Goal: Task Accomplishment & Management: Manage account settings

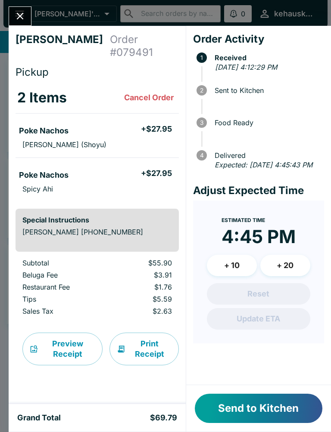
click at [260, 116] on span "3 Food Ready" at bounding box center [259, 122] width 127 height 17
click at [252, 403] on button "Send to Kitchen" at bounding box center [258, 408] width 127 height 29
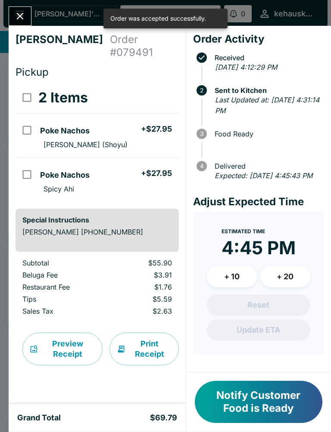
click at [20, 16] on icon "Close" at bounding box center [20, 16] width 7 height 7
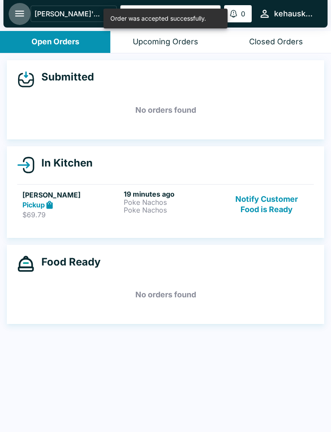
click at [27, 12] on button "open drawer" at bounding box center [20, 14] width 22 height 22
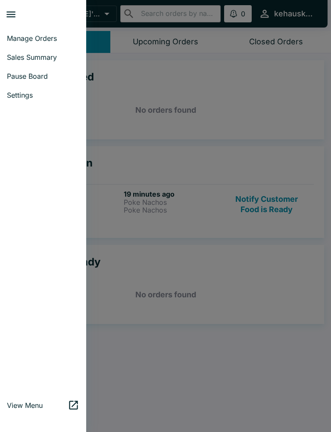
click at [24, 95] on span "Settings" at bounding box center [43, 95] width 72 height 9
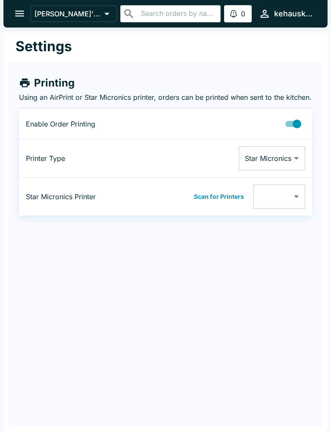
click at [218, 203] on button "Scan for Printers" at bounding box center [218, 196] width 55 height 13
click at [294, 202] on body "[PERSON_NAME]'s Kitchen ​ ​ 0 Alerts kehauskitchen Settings Printing Using an A…" at bounding box center [165, 216] width 331 height 432
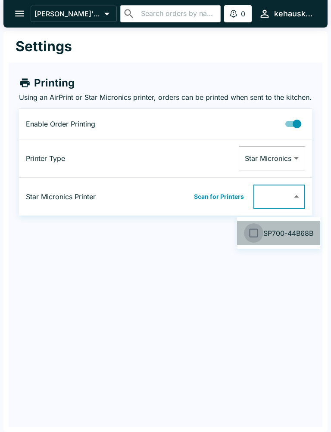
click at [253, 236] on input "checkbox" at bounding box center [253, 232] width 19 height 19
checkbox input "false"
type input "00116244B68B"
checkbox input "true"
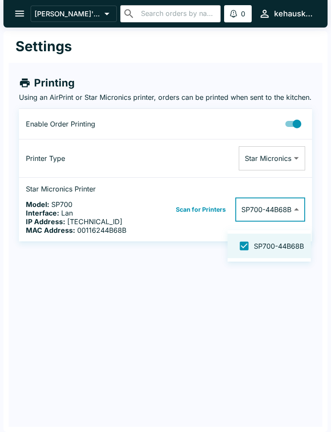
click at [21, 11] on div at bounding box center [165, 216] width 331 height 432
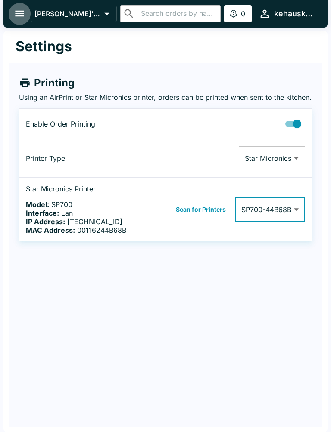
click at [18, 20] on button "open drawer" at bounding box center [20, 14] width 22 height 22
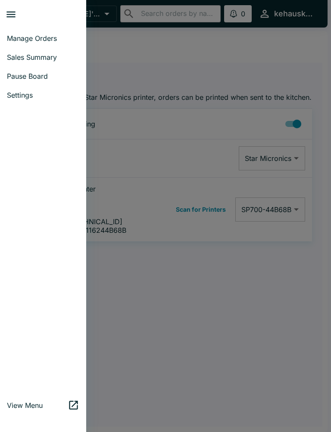
click at [50, 38] on span "Manage Orders" at bounding box center [43, 38] width 72 height 9
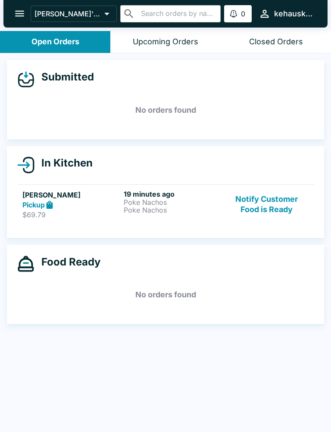
click at [152, 202] on p "Poke Nachos" at bounding box center [173, 202] width 98 height 8
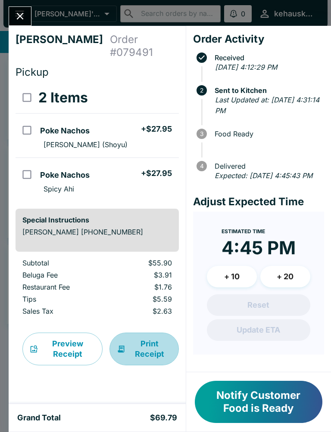
click at [146, 344] on button "Print Receipt" at bounding box center [143, 349] width 69 height 33
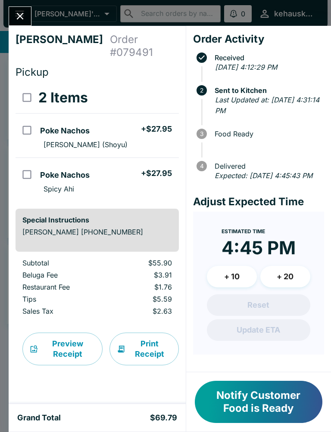
click at [29, 14] on button "Close" at bounding box center [20, 16] width 22 height 19
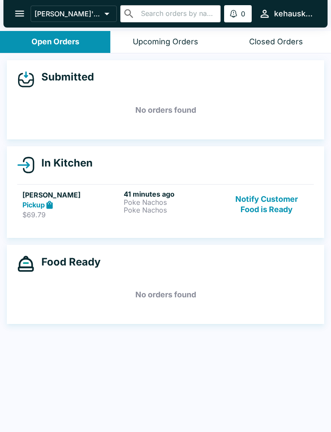
click at [273, 208] on button "Notify Customer Food is Ready" at bounding box center [267, 205] width 84 height 30
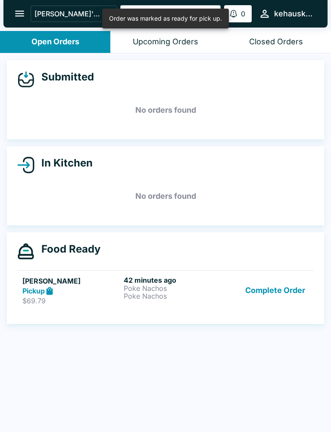
click at [272, 288] on button "Complete Order" at bounding box center [275, 291] width 67 height 30
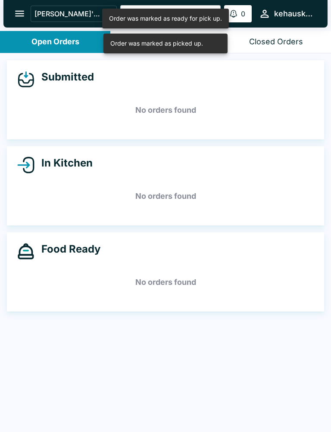
click at [21, 3] on button "open drawer" at bounding box center [20, 14] width 22 height 22
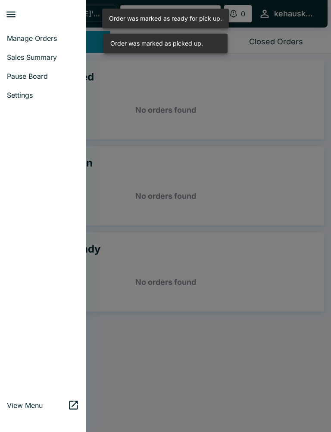
click at [27, 34] on span "Manage Orders" at bounding box center [43, 38] width 72 height 9
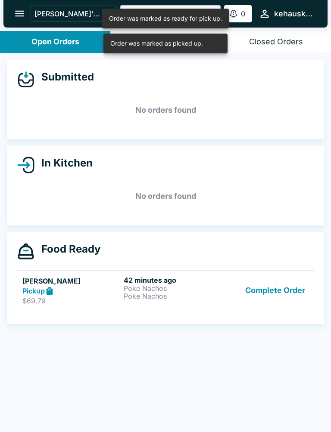
click at [257, 290] on button "Complete Order" at bounding box center [275, 291] width 67 height 30
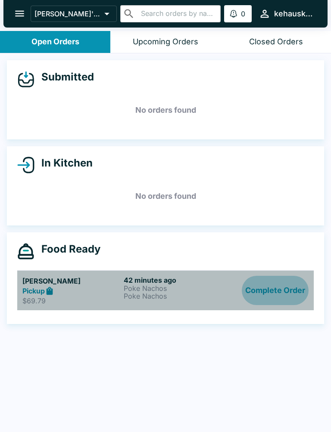
click at [263, 286] on button "Complete Order" at bounding box center [275, 291] width 67 height 30
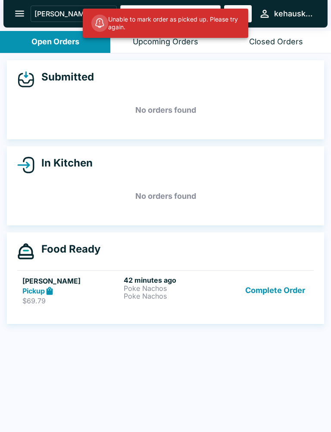
click at [246, 363] on div "Submitted No orders found In Kitchen No orders found Food Ready [PERSON_NAME] P…" at bounding box center [165, 243] width 331 height 381
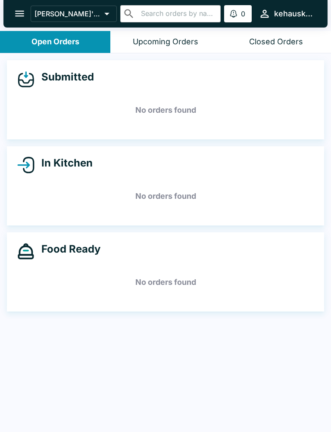
click at [22, 12] on icon "open drawer" at bounding box center [19, 14] width 9 height 6
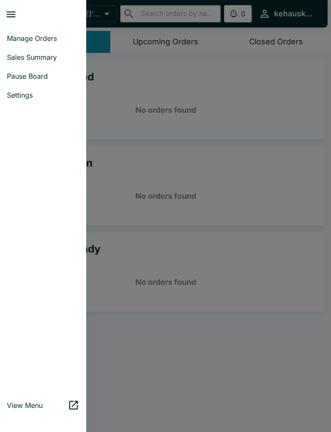
click at [163, 41] on div at bounding box center [165, 216] width 331 height 432
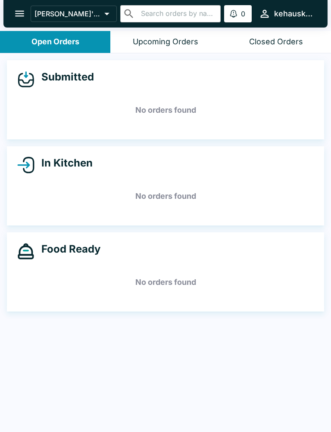
click at [165, 45] on div "Upcoming Orders" at bounding box center [165, 42] width 65 height 10
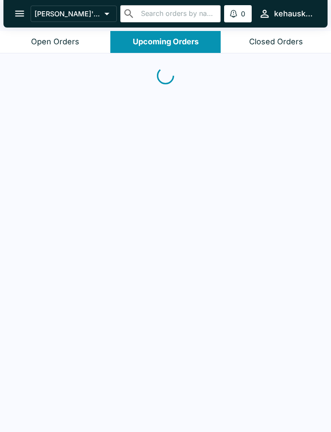
click at [282, 42] on div "Closed Orders" at bounding box center [276, 42] width 54 height 10
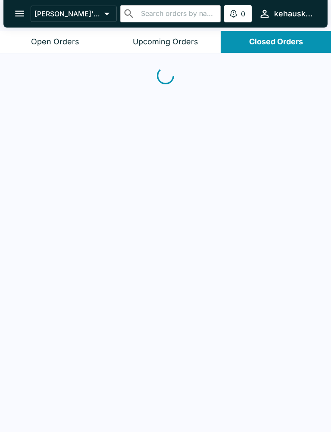
click at [286, 37] on div "Closed Orders" at bounding box center [276, 42] width 54 height 10
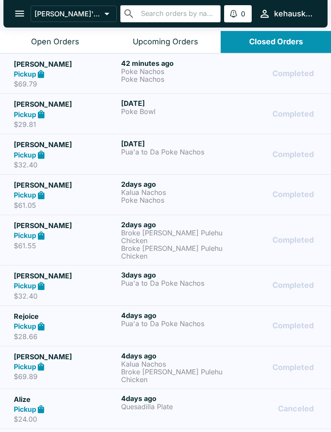
click at [177, 40] on div "Upcoming Orders" at bounding box center [165, 42] width 65 height 10
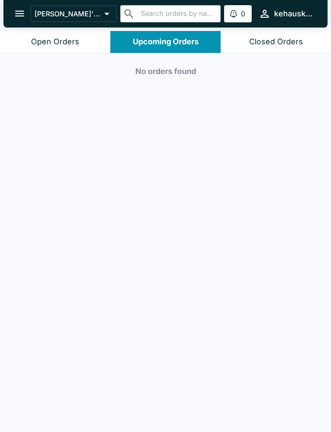
scroll to position [1, 0]
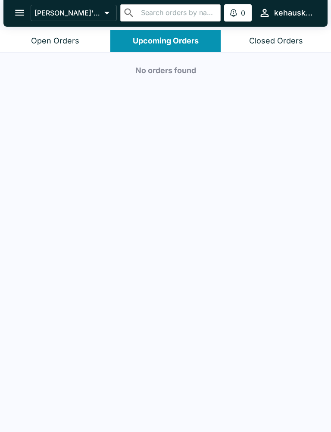
click at [39, 41] on div "Open Orders" at bounding box center [55, 41] width 48 height 10
